Goal: Transaction & Acquisition: Purchase product/service

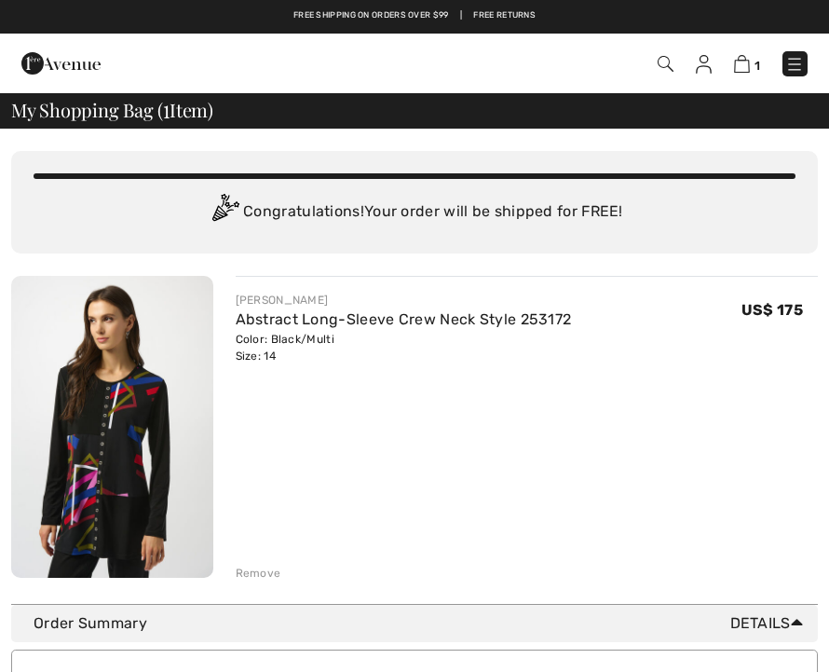
click at [266, 568] on div "Remove" at bounding box center [259, 572] width 46 height 17
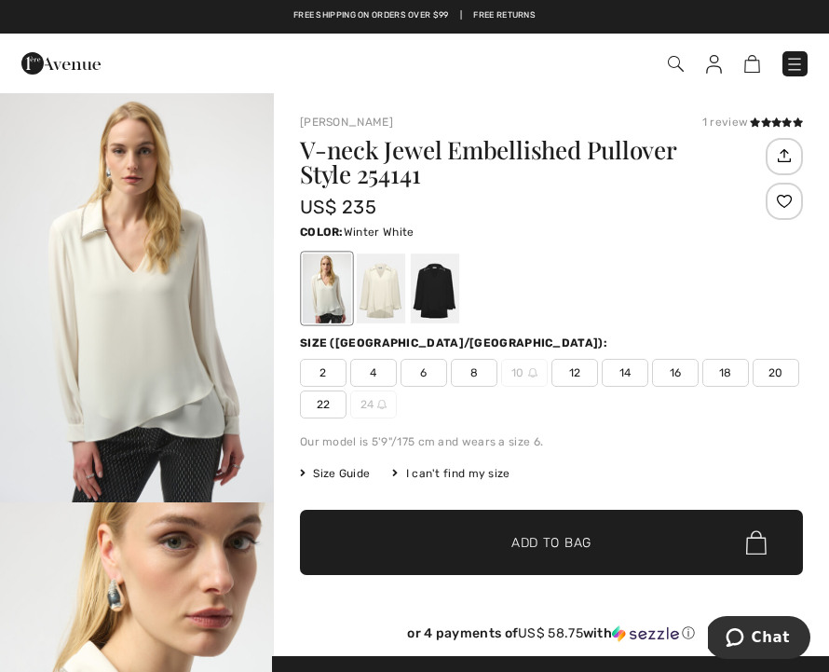
click at [634, 377] on span "14" at bounding box center [625, 373] width 47 height 28
click at [591, 541] on span "Add to Bag" at bounding box center [551, 543] width 80 height 20
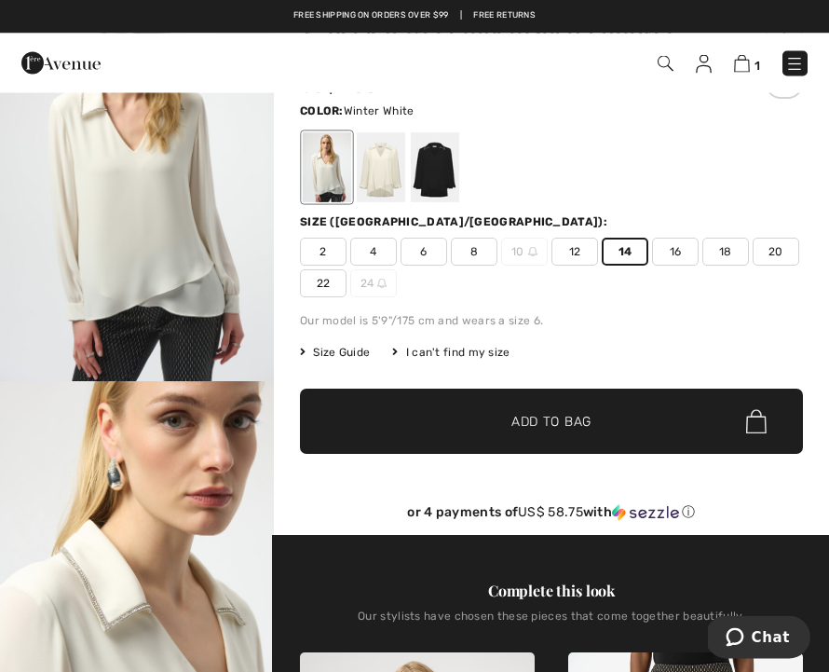
scroll to position [125, 0]
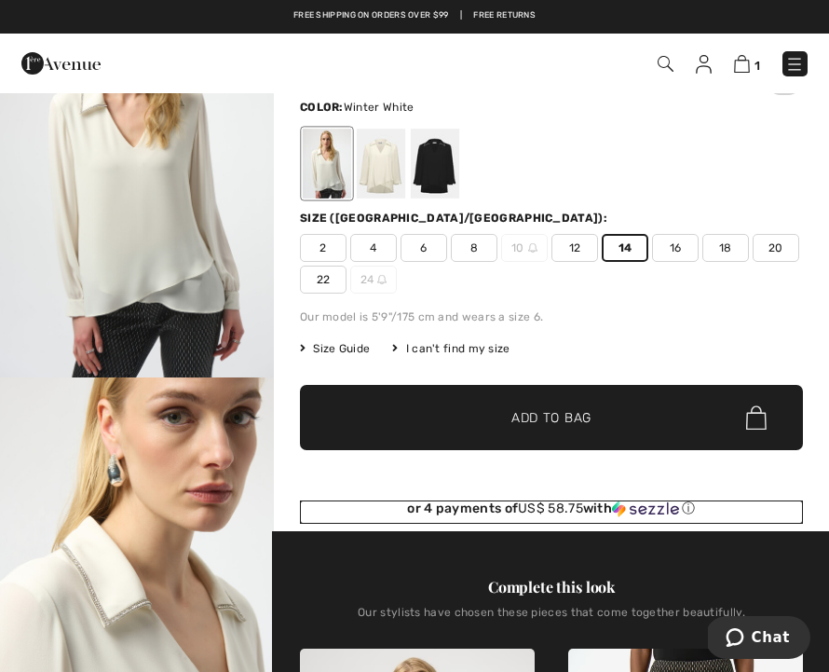
click at [565, 509] on span "US$ 58.75" at bounding box center [550, 508] width 65 height 16
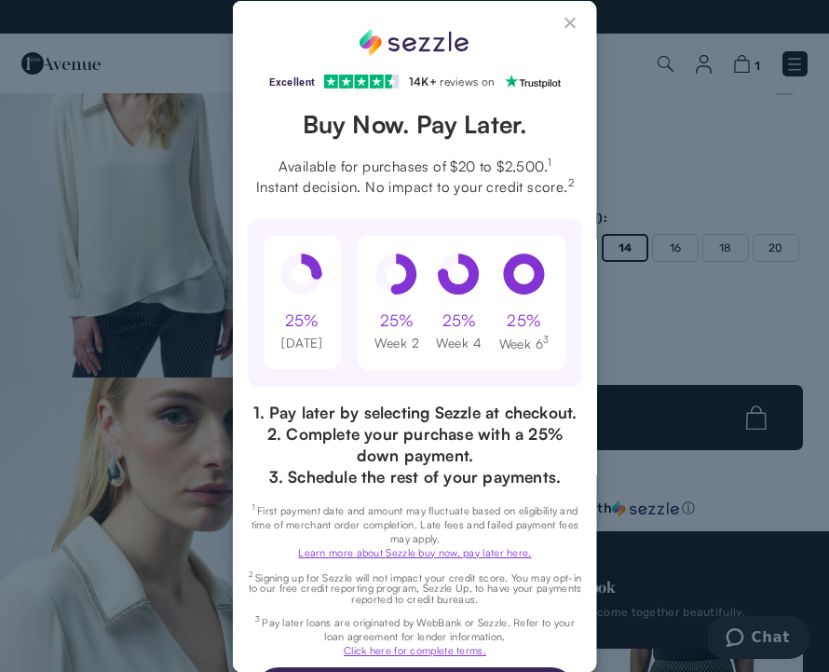
scroll to position [0, 0]
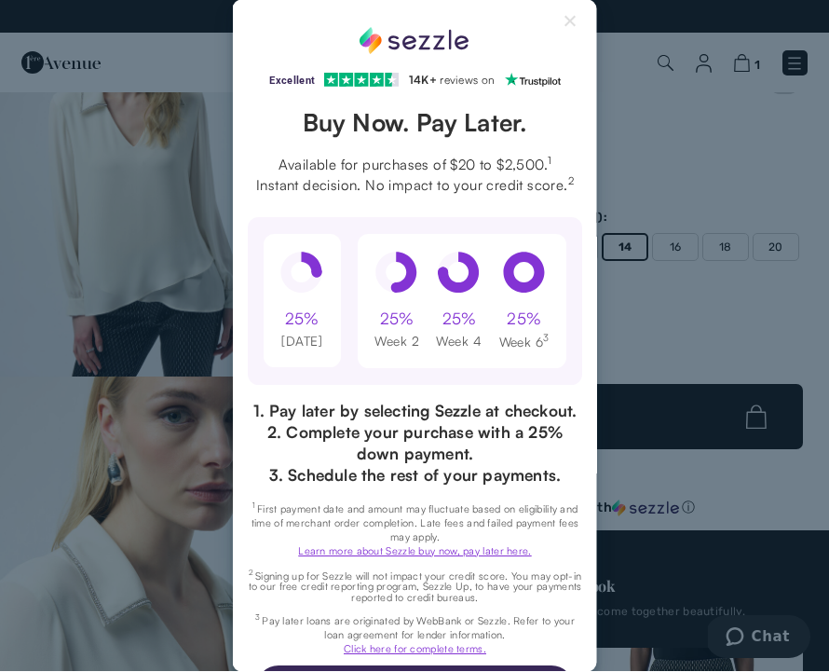
click at [581, 29] on button "Close Sezzle Modal" at bounding box center [571, 26] width 22 height 22
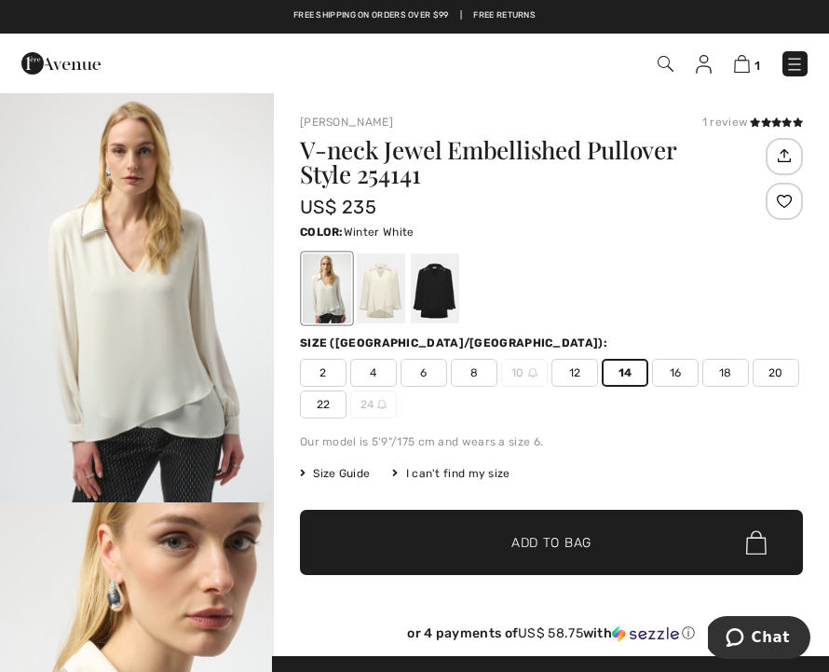
click at [360, 20] on link "Free shipping on orders over $99" at bounding box center [371, 15] width 156 height 13
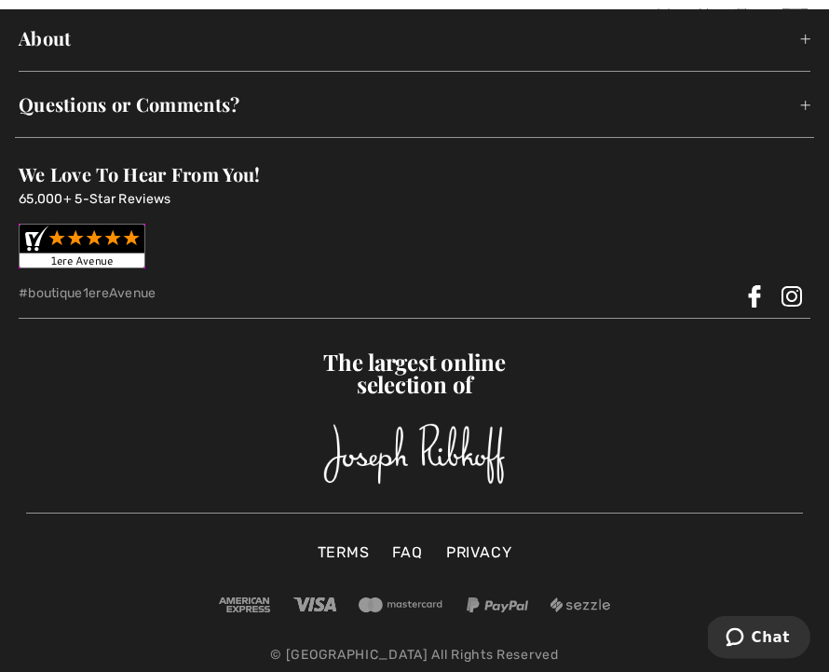
scroll to position [3202, 0]
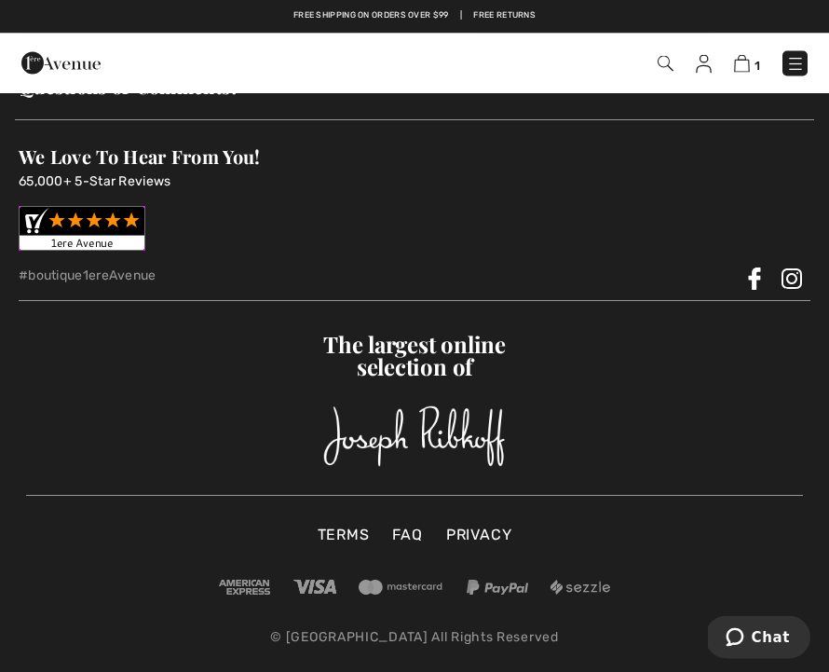
click at [504, 595] on img at bounding box center [497, 587] width 61 height 15
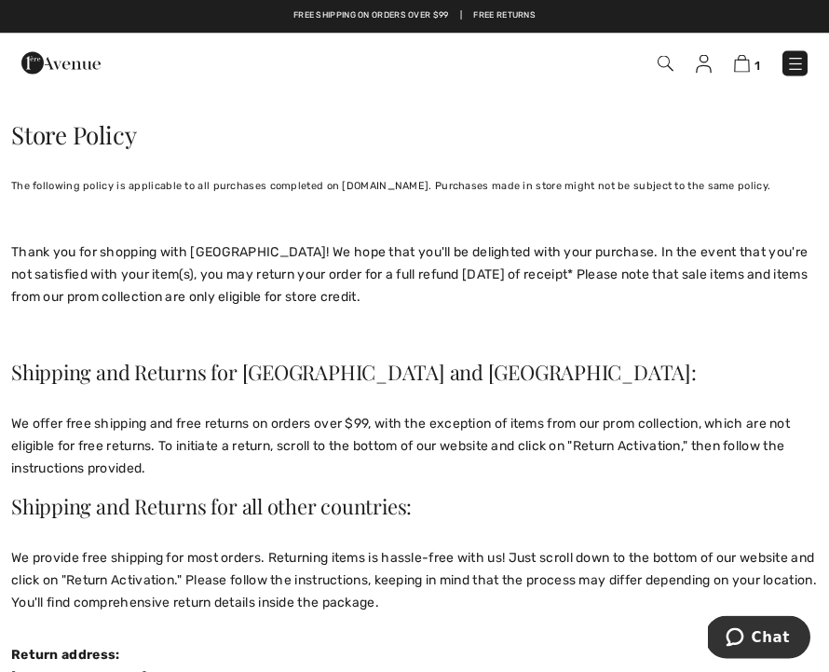
scroll to position [0, 0]
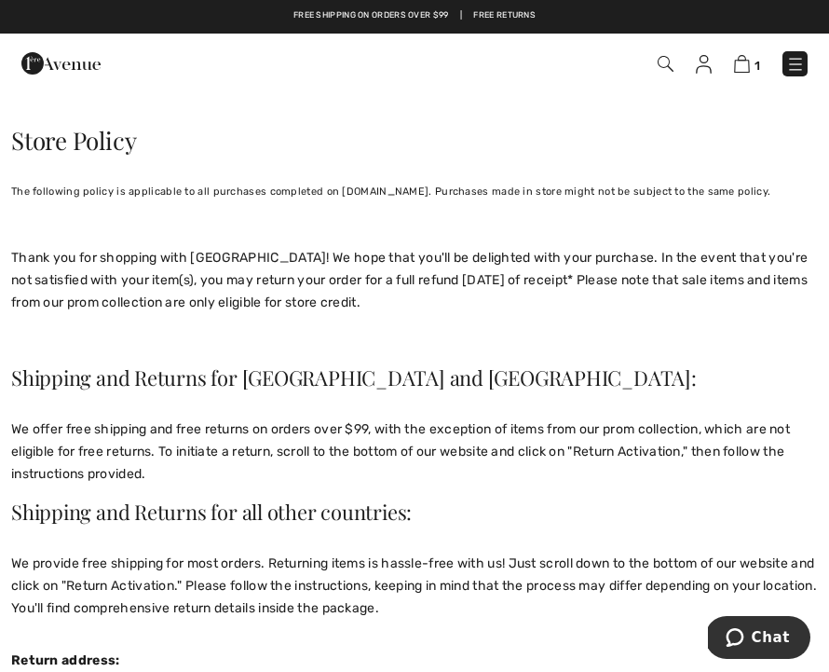
click at [748, 63] on img at bounding box center [742, 64] width 16 height 18
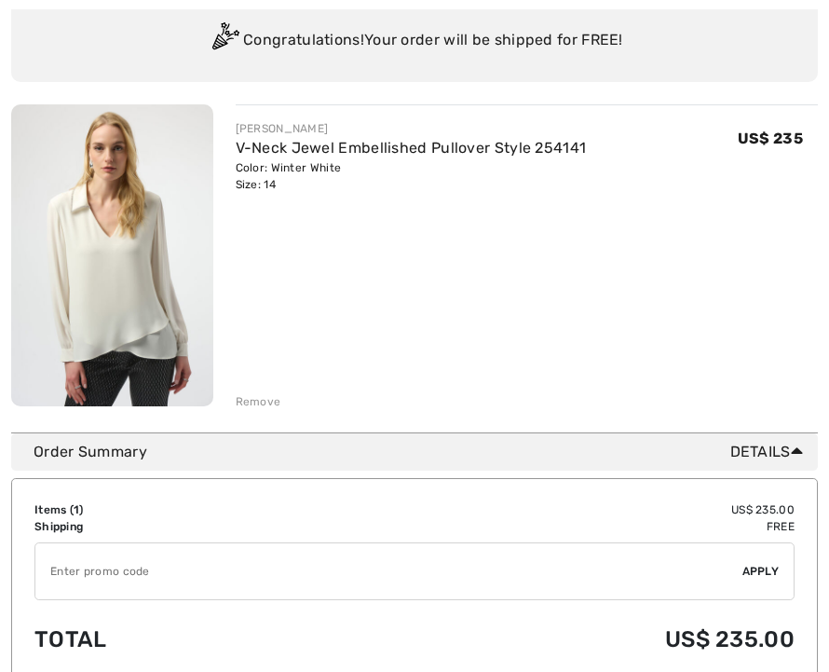
scroll to position [174, 0]
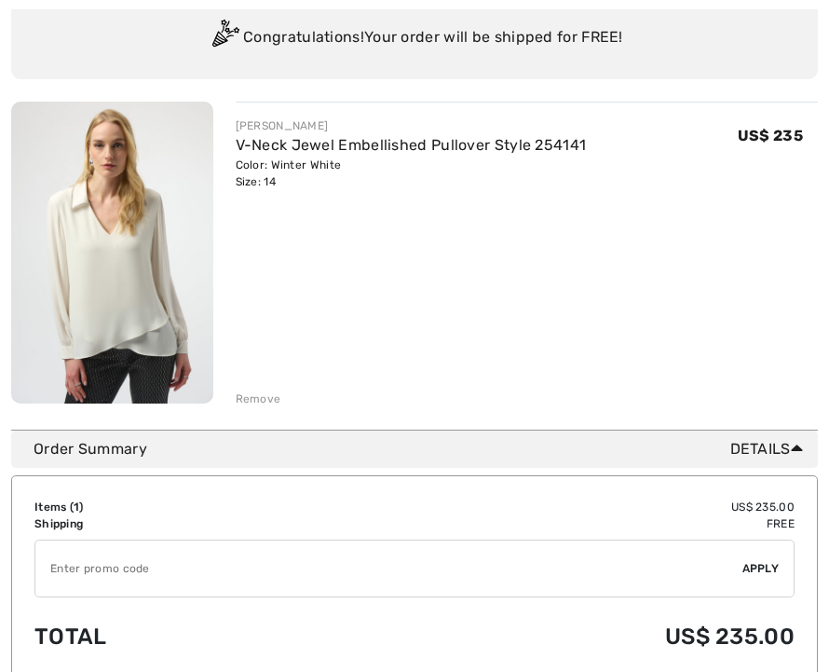
click at [770, 458] on span "Details" at bounding box center [770, 449] width 80 height 22
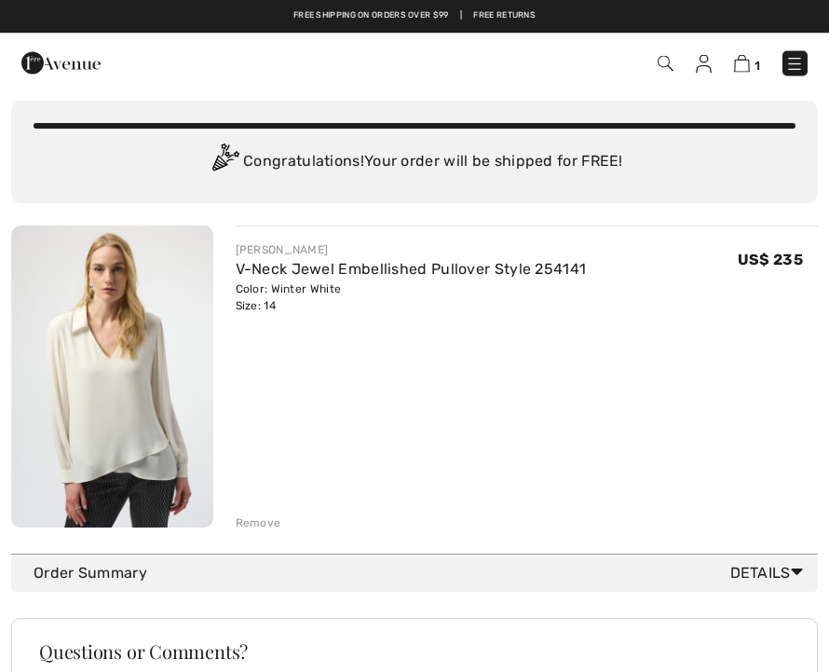
scroll to position [0, 0]
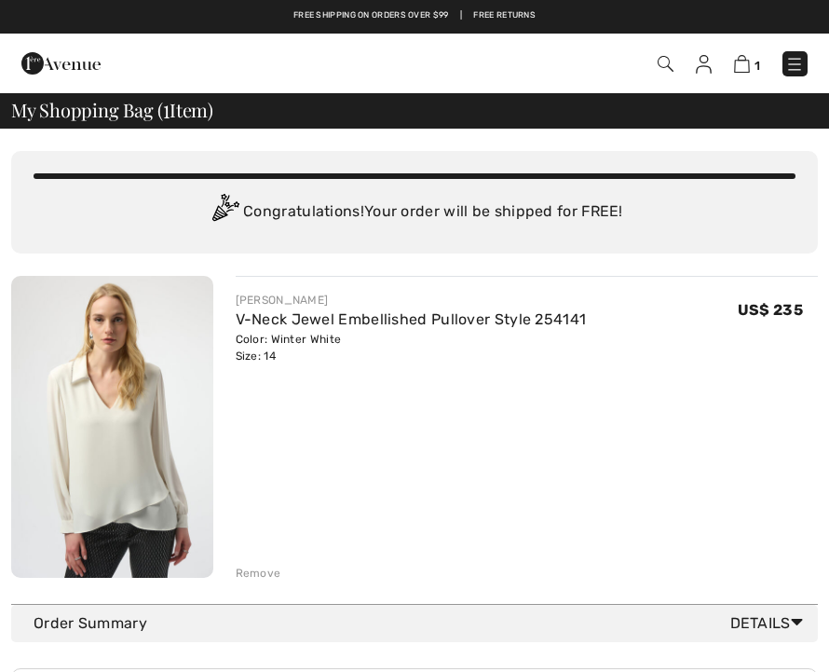
click at [175, 110] on span "My Shopping Bag ( 1 Item)" at bounding box center [112, 110] width 202 height 19
click at [597, 130] on div "You are only US$ 0.00 away from FREE SHIPPING! Continue Shopping > Congratulati…" at bounding box center [414, 366] width 807 height 475
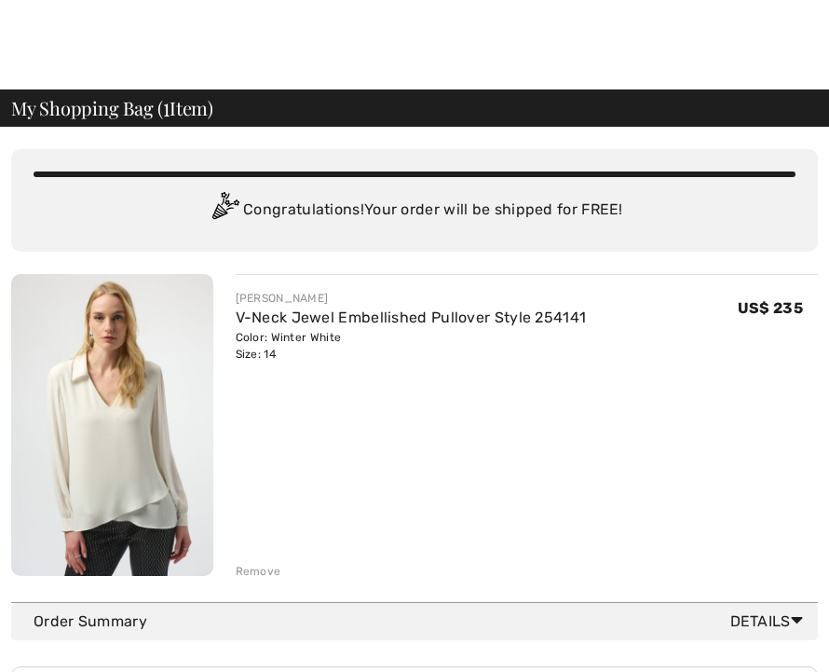
click at [530, 617] on div "Order Summary Details" at bounding box center [422, 621] width 777 height 22
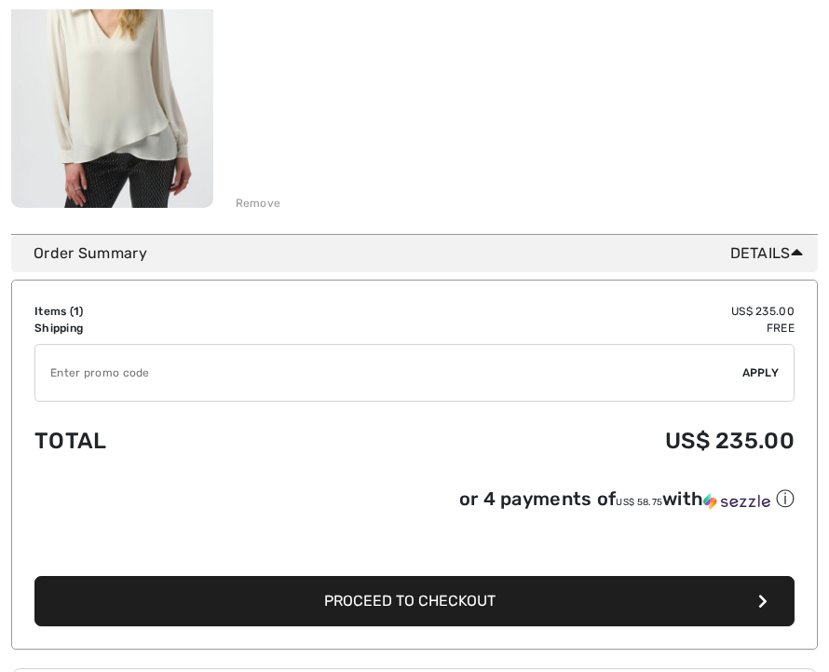
scroll to position [401, 0]
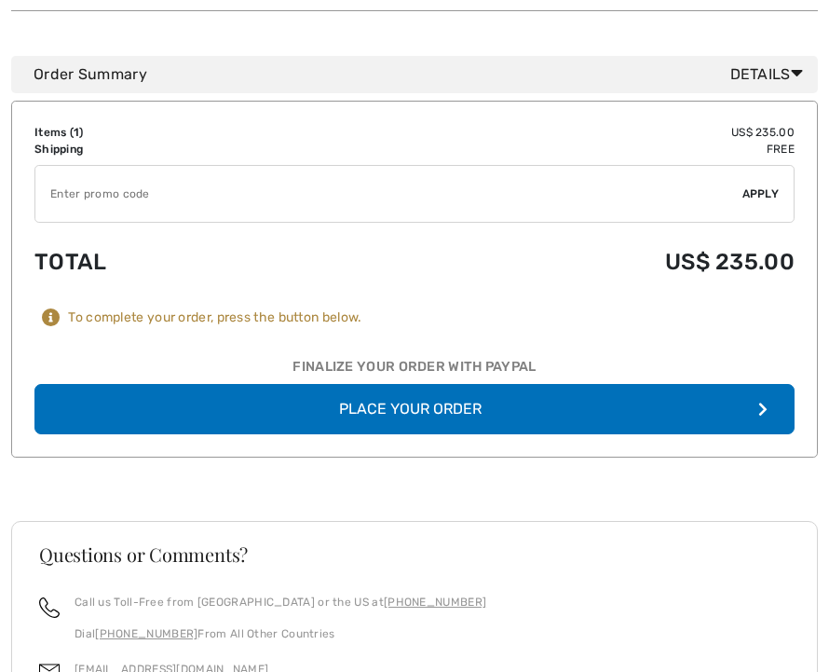
scroll to position [1379, 0]
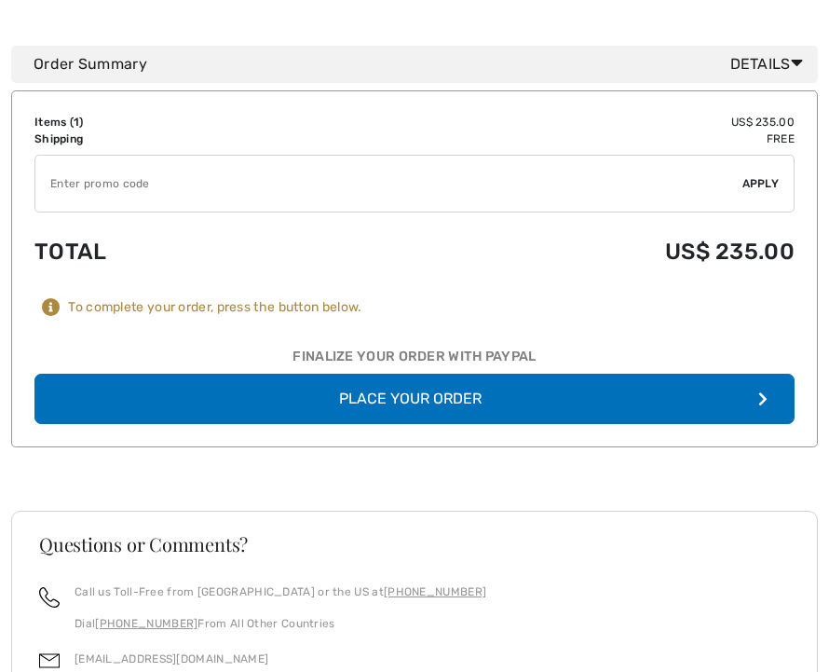
click at [426, 373] on button "Place Your Order" at bounding box center [414, 398] width 760 height 50
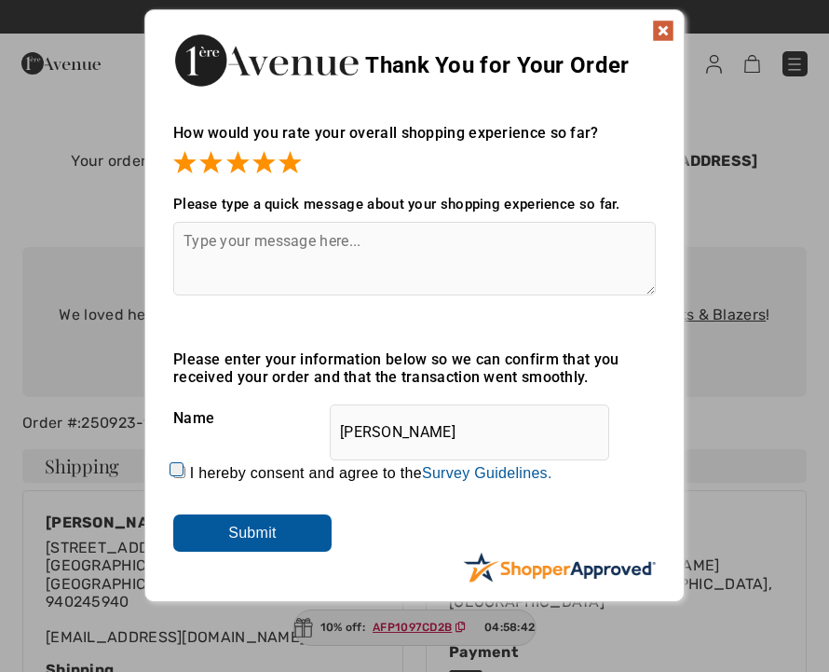
click at [294, 538] on input "Submit" at bounding box center [252, 532] width 158 height 37
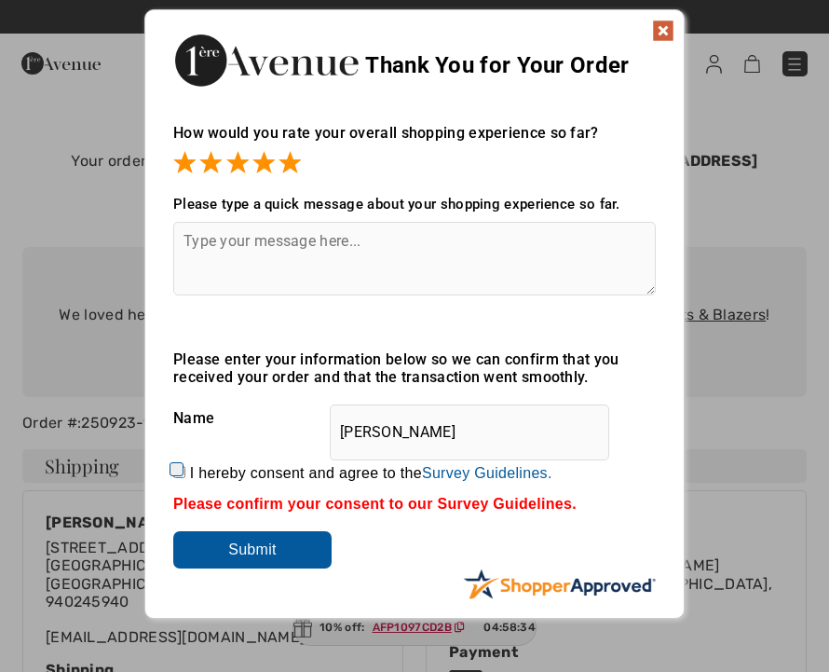
click at [287, 550] on input "Submit" at bounding box center [252, 549] width 158 height 37
click at [629, 591] on img at bounding box center [559, 583] width 193 height 31
click at [416, 438] on input "[PERSON_NAME]" at bounding box center [469, 432] width 279 height 56
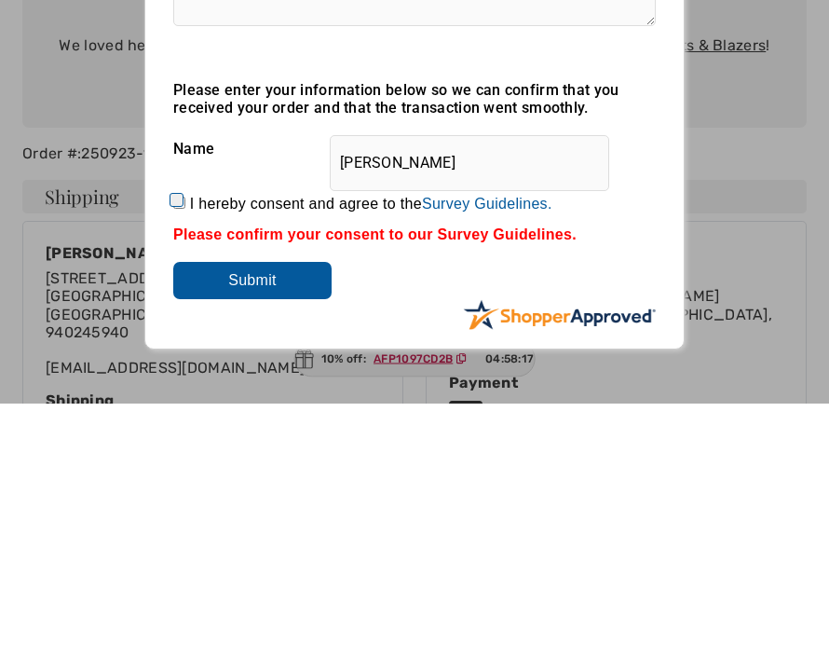
click at [208, 395] on div "Name [PERSON_NAME]" at bounding box center [414, 418] width 482 height 47
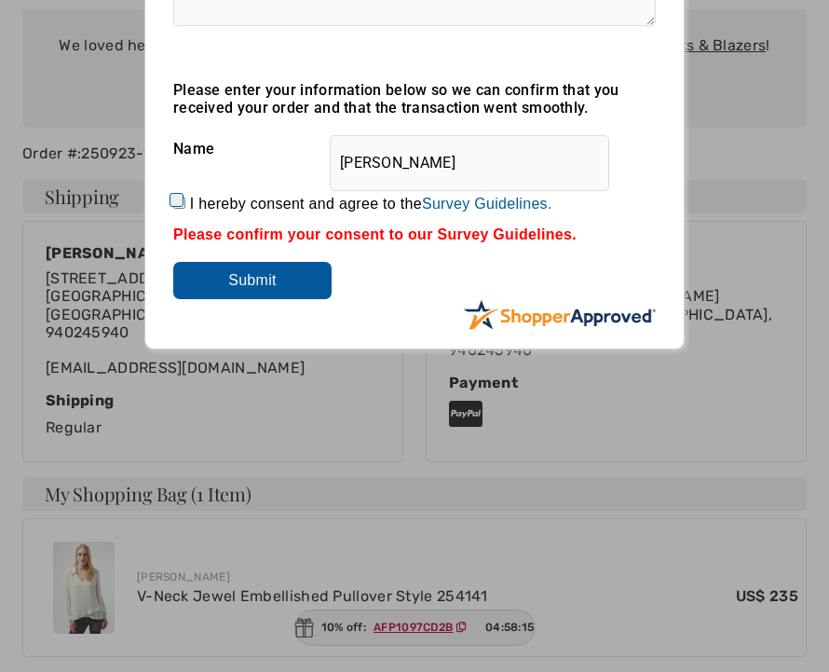
click at [447, 169] on input "[PERSON_NAME]" at bounding box center [469, 163] width 279 height 56
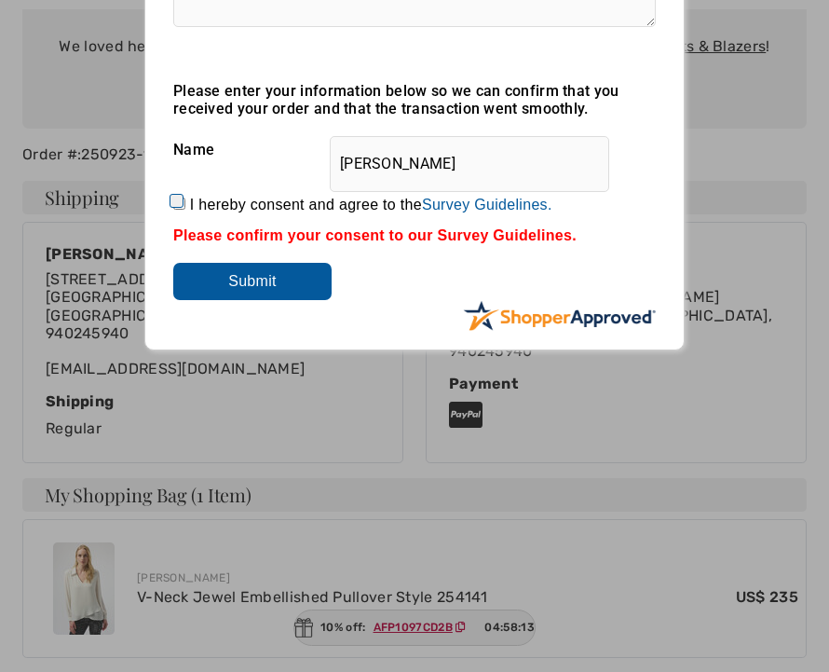
click at [214, 151] on div "Name [PERSON_NAME]" at bounding box center [414, 150] width 482 height 47
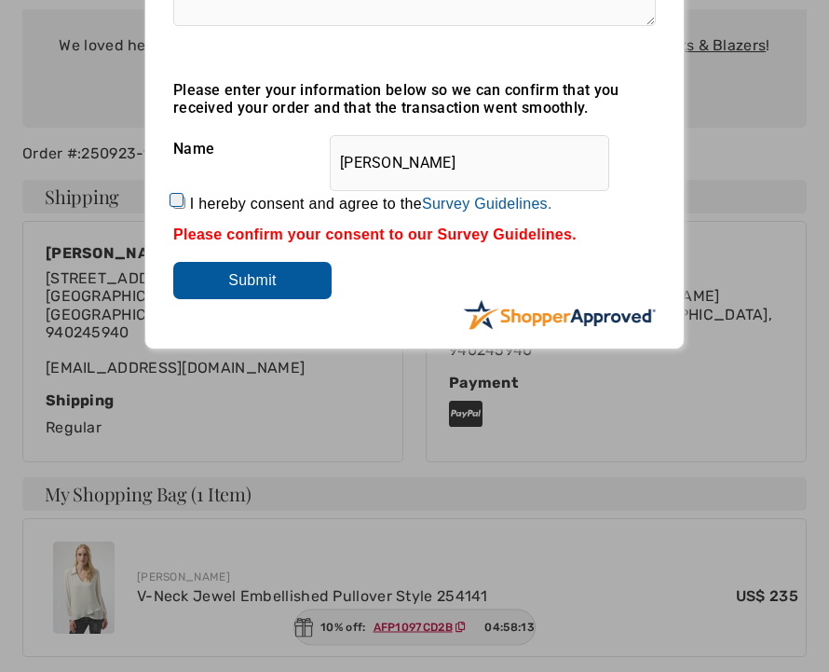
scroll to position [269, 0]
click at [284, 204] on label "I hereby consent and agree to the By submitting a review, you grant permission …" at bounding box center [371, 204] width 362 height 17
click at [185, 204] on input "I hereby consent and agree to the By submitting a review, you grant permission …" at bounding box center [179, 203] width 12 height 12
checkbox input "true"
click at [257, 287] on input "Submit" at bounding box center [252, 280] width 158 height 37
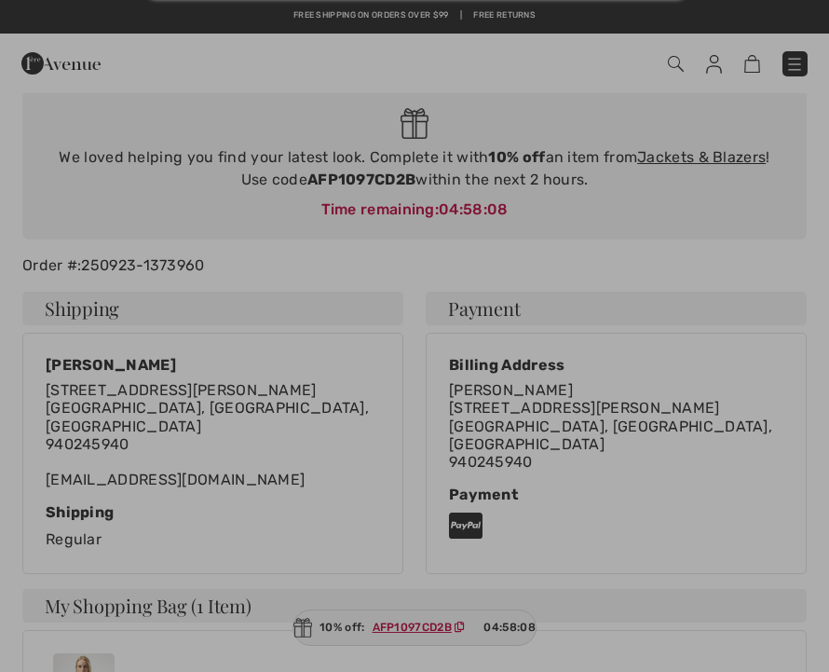
scroll to position [0, 0]
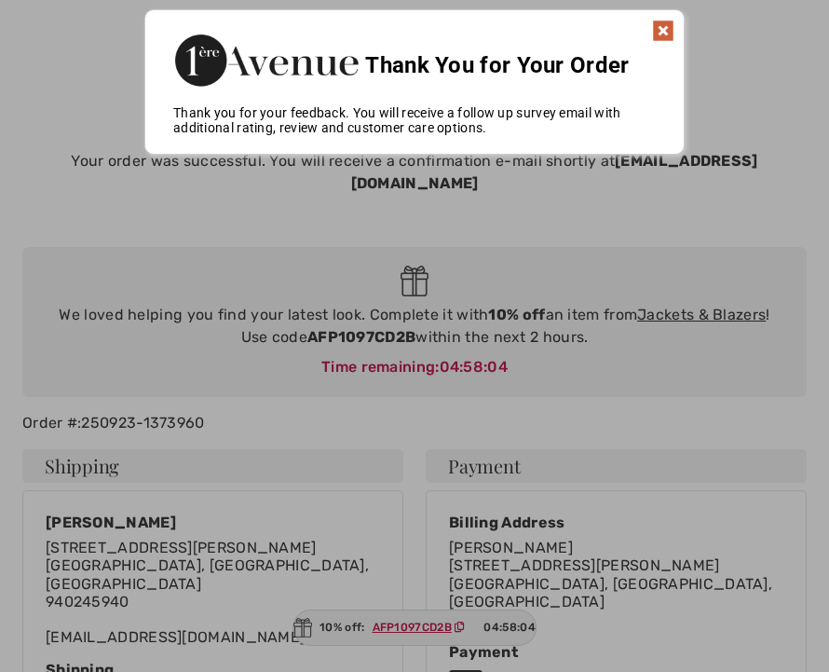
click at [671, 30] on img at bounding box center [663, 31] width 22 height 22
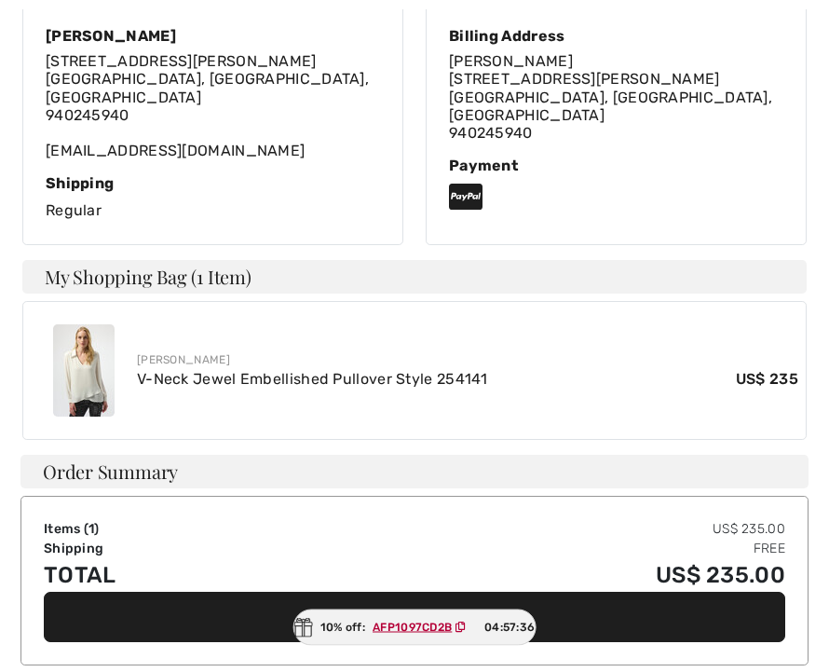
scroll to position [486, 0]
click at [395, 635] on span "AFP1097CD2B" at bounding box center [423, 626] width 115 height 17
click at [333, 645] on div "10% off: AFP1097CD2B 04:57:35" at bounding box center [414, 627] width 243 height 36
click at [508, 635] on span "04:57:34" at bounding box center [509, 626] width 50 height 17
click at [423, 633] on ins "AFP1097CD2B" at bounding box center [412, 626] width 79 height 13
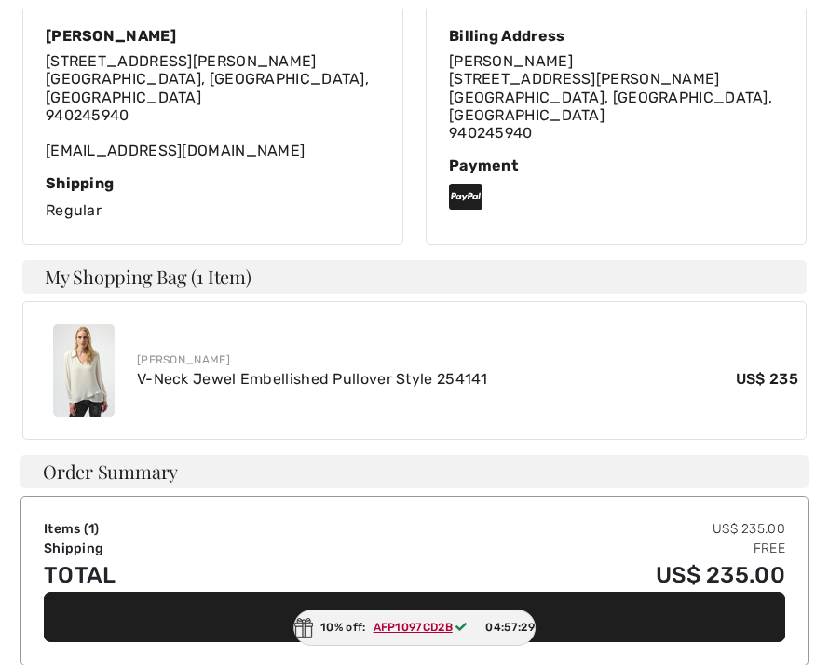
click at [417, 633] on ins "AFP1097CD2B" at bounding box center [412, 626] width 79 height 13
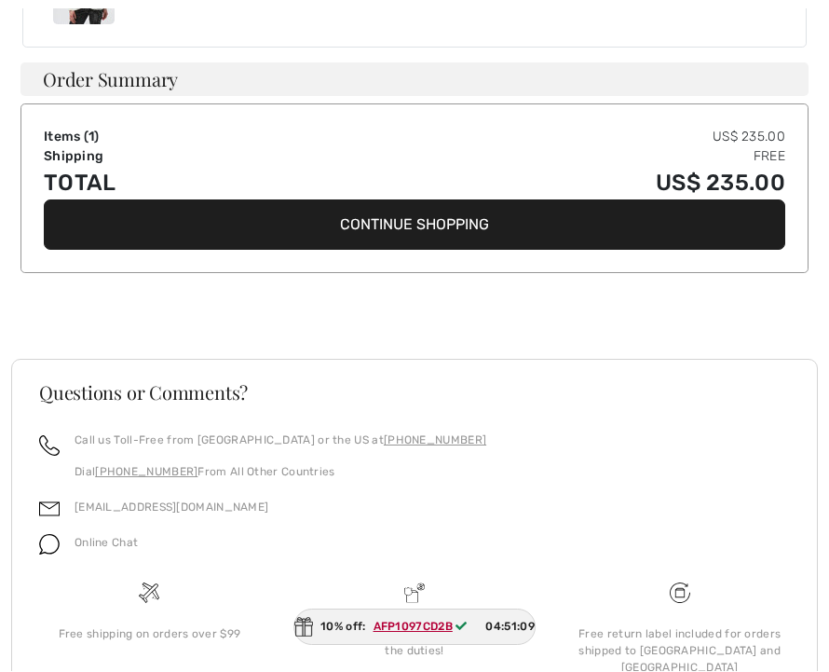
scroll to position [940, 0]
